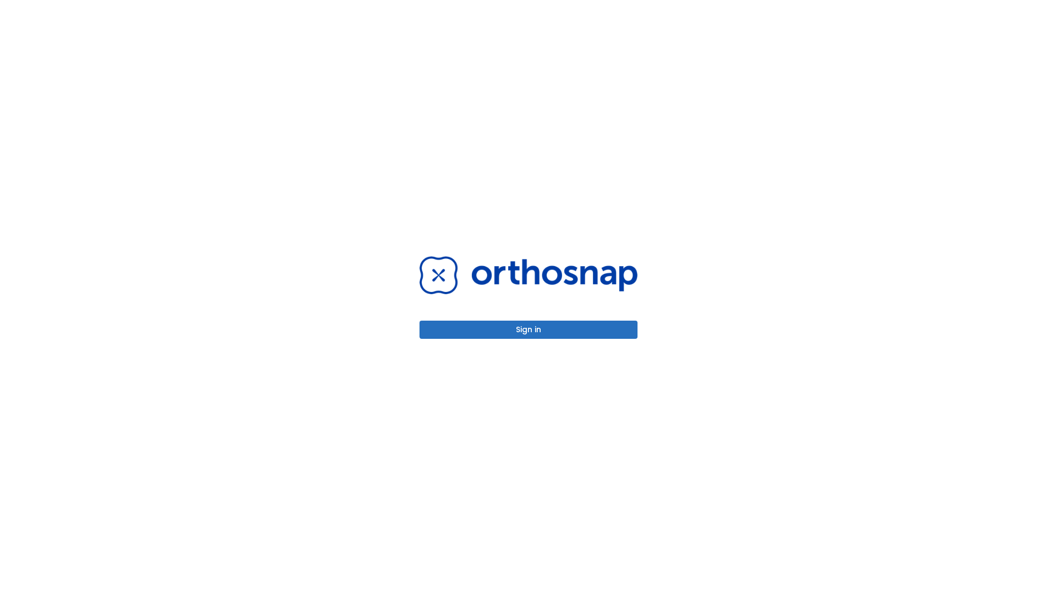
click at [529, 329] on button "Sign in" at bounding box center [529, 329] width 218 height 18
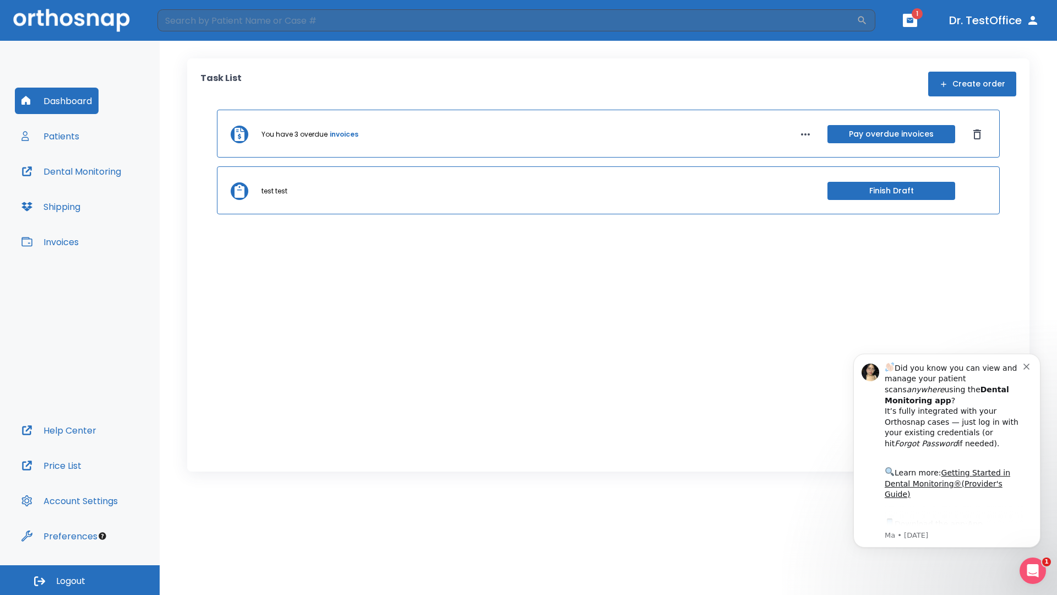
click at [80, 580] on span "Logout" at bounding box center [70, 581] width 29 height 12
